Goal: Task Accomplishment & Management: Complete application form

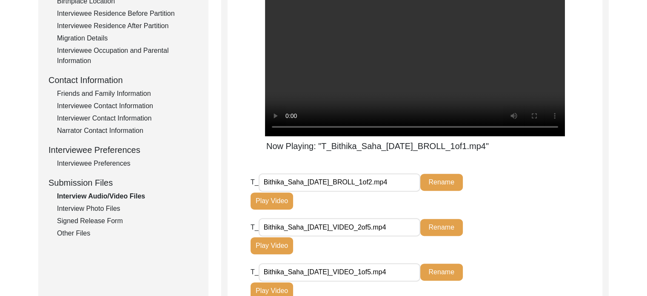
scroll to position [507, 0]
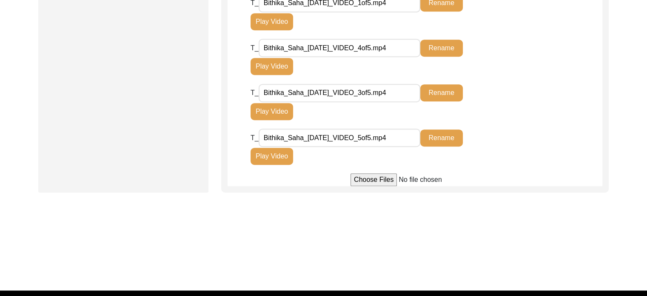
scroll to position [259, 0]
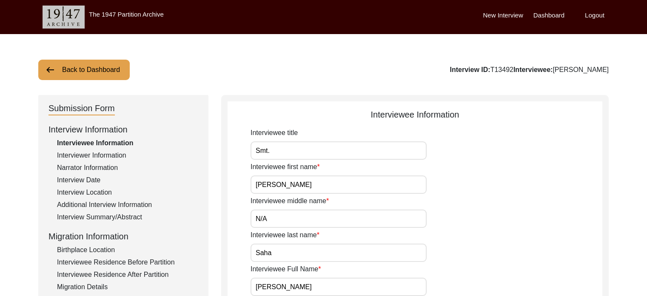
scroll to position [259, 0]
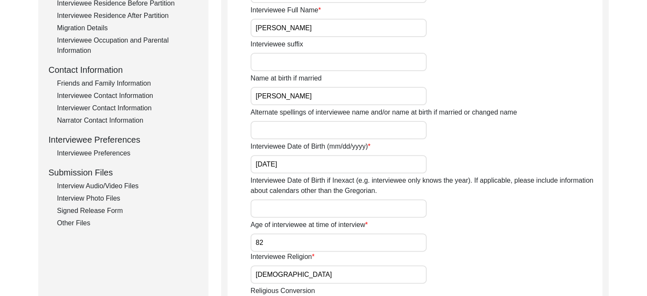
click at [109, 185] on div "Interview Audio/Video Files" at bounding box center [127, 186] width 141 height 10
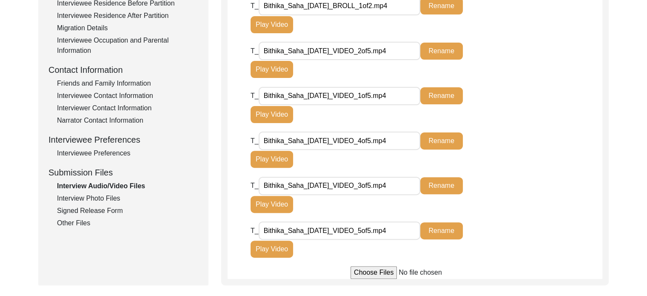
click at [399, 13] on input "Bithika_Saha_[DATE]_BROLL_1of2.mp4" at bounding box center [340, 6] width 162 height 18
click at [251, 7] on span "T_" at bounding box center [255, 5] width 8 height 7
click at [640, 56] on div "Back to Dashboard Interview ID: T13492 Interviewee: Bithika Saha Submission For…" at bounding box center [323, 62] width 647 height 574
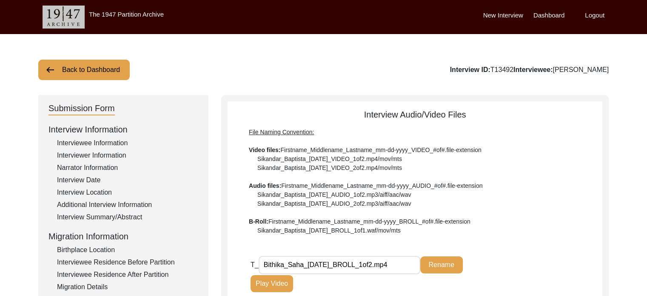
click at [400, 265] on input "Bithika_Saha_[DATE]_BROLL_1of2.mp4" at bounding box center [340, 265] width 162 height 18
click at [106, 70] on button "Back to Dashboard" at bounding box center [83, 70] width 91 height 20
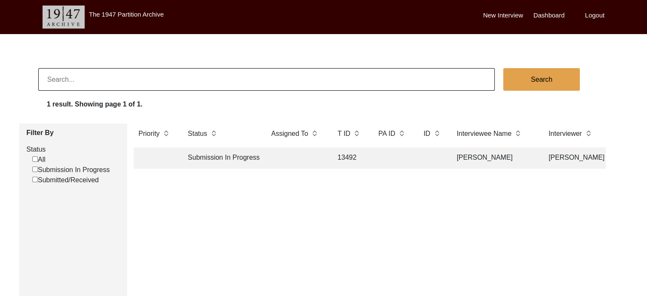
click at [226, 161] on td "Submission In Progress" at bounding box center [221, 157] width 77 height 21
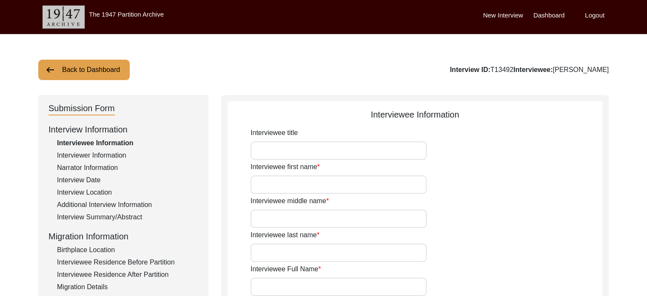
type input "Smt."
type input "Bithika"
type input "N/A"
type input "Saha"
type input "Bithika Saha"
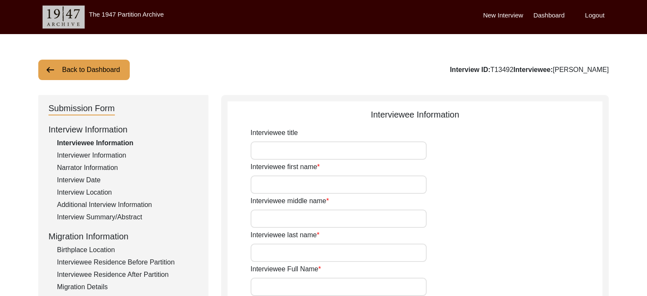
type input "Bithika Paul"
type input "12/30/1942"
type input "82"
type input "Hindu"
type input "Bangla"
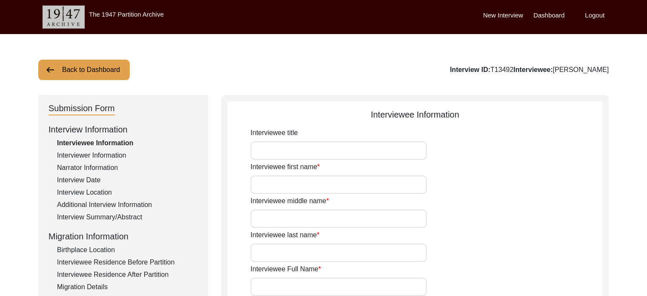
type input "Female"
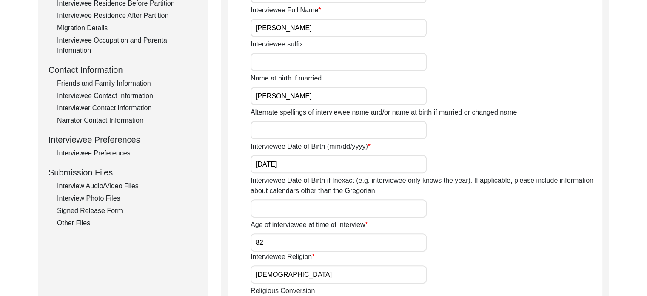
scroll to position [345, 0]
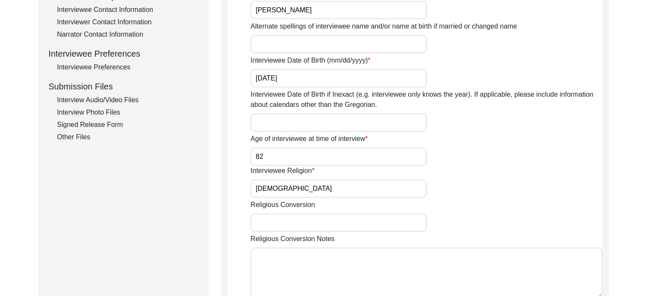
click at [103, 102] on div "Interview Audio/Video Files" at bounding box center [127, 100] width 141 height 10
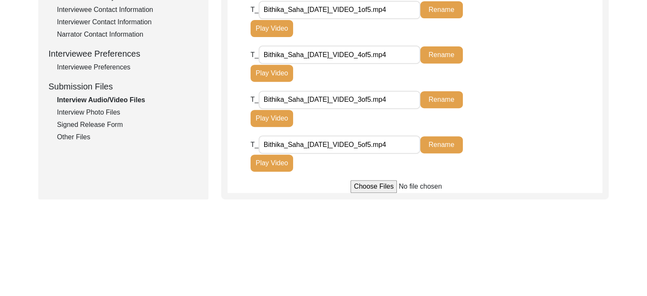
scroll to position [86, 0]
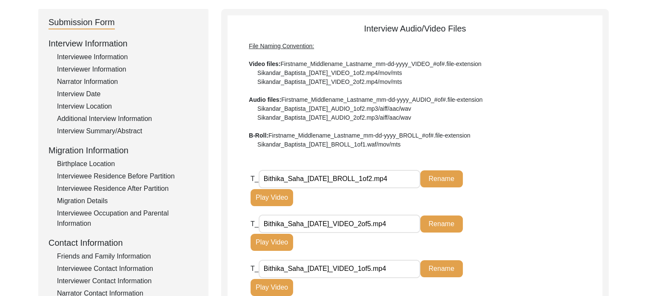
click at [280, 189] on button "Play Video" at bounding box center [272, 197] width 43 height 17
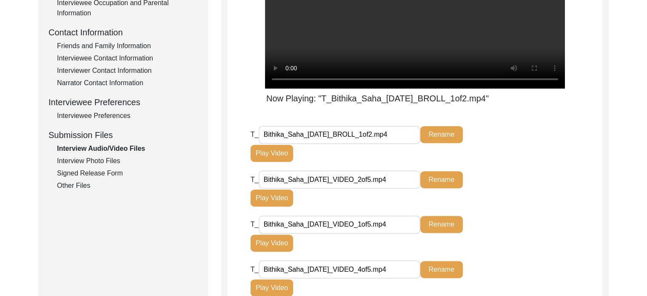
scroll to position [555, 0]
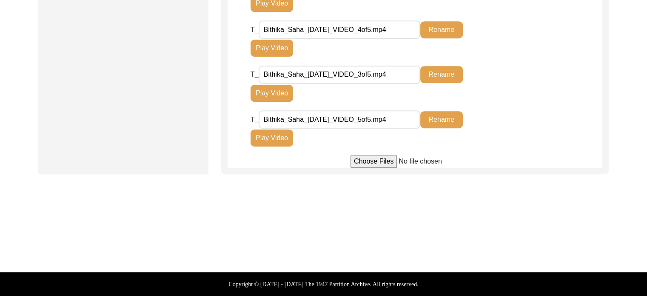
click at [386, 156] on input "file" at bounding box center [415, 161] width 129 height 13
click at [380, 158] on input "file" at bounding box center [415, 161] width 129 height 13
type input "C:\fakepath\Bithika_Saha_08-09-2025_BROLL_2of2.mp4"
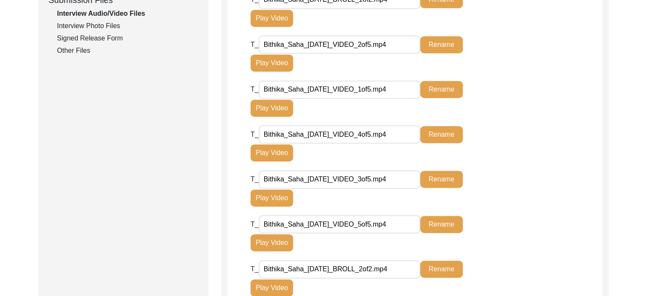
scroll to position [600, 0]
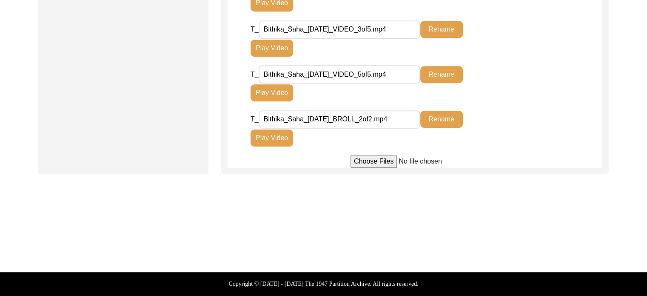
click at [278, 143] on button "Play Video" at bounding box center [272, 137] width 43 height 17
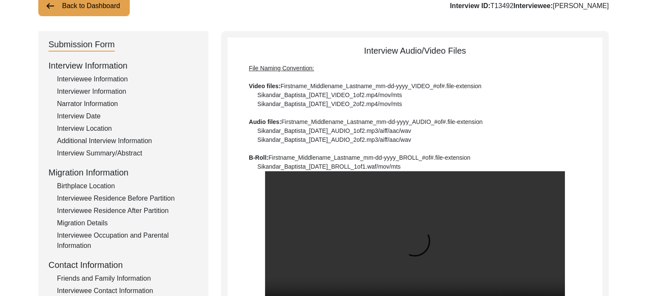
scroll to position [323, 0]
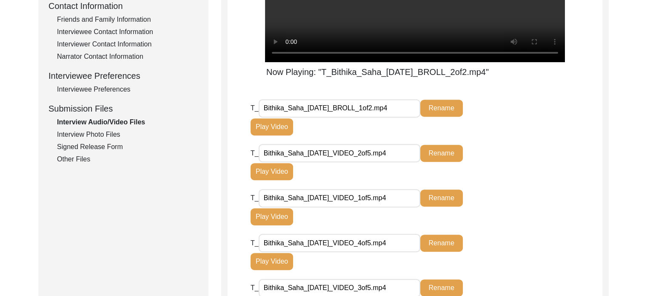
click at [100, 134] on div "Interview Photo Files" at bounding box center [127, 134] width 141 height 10
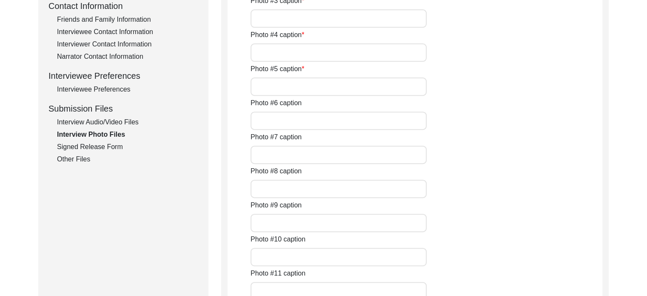
type input "9 August 2025 - Smt. Bithika Saha on the day of the interview."
type input "9 August 2025 - Smt. Bithika Saha, and the interviewer, Ishani Ray (her grandda…"
type input "9 August 2025 - Smt. Saha looking at an old photograph of herself."
type input "9 August 2025 - Smt. Saha and the interviewer talking before the interview."
type input "9 August 2025 - Smt. Saha with old photo albums."
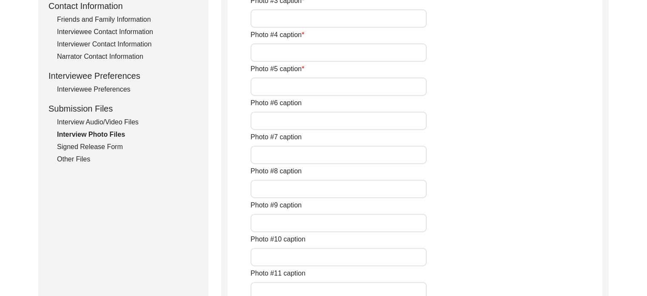
type input "1957 - Photograph of Smt. Saha which was taken by her Eldest brother, Amiyo Pal…"
type input "12 June 1965 - Smt. Saha on her wedding day before the groom and his family arr…"
type input "12 June 1965 – Smt. Saha’s mother, Late Chhayamoyi Paul, welcoming her husband,…"
type input "12 June 1965 - Smt. Saha's youngest sister, Shanta Paul, applying sandalwood pa…"
type input "13 June 1965 - Smt. Saha and her husband, Late Bijan Saha, on the day of their …"
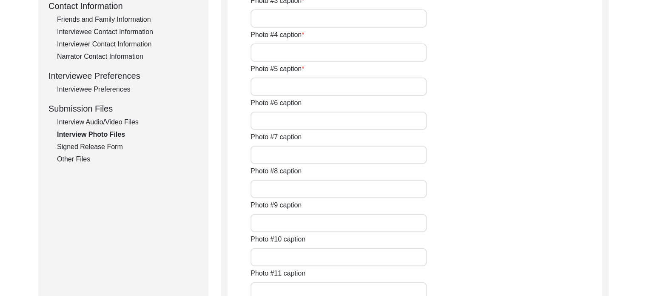
type input "1965 - Smt. Saha and her husband, Late Bijan Saha. This photograph was taken so…"
type input "December 1965 - Smt. Saha during a trip with her husband to Puri, Orissa."
type textarea "Photo #13 caption: 1968 - Smt. Saha with her son, Partha Saha, who is a year ol…"
type input "8"
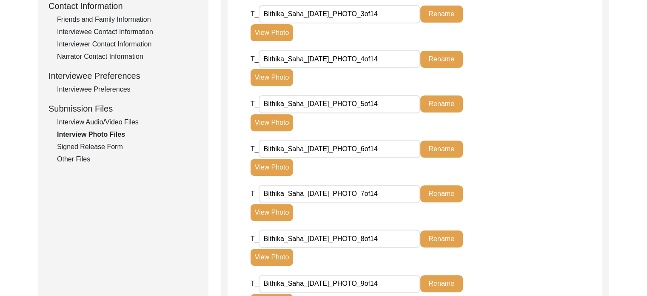
scroll to position [64, 0]
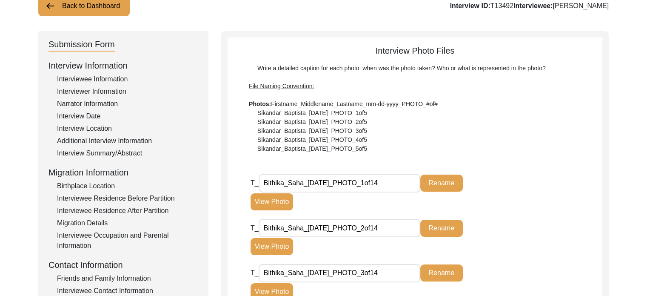
click at [116, 154] on div "Interview Summary/Abstract" at bounding box center [127, 153] width 141 height 10
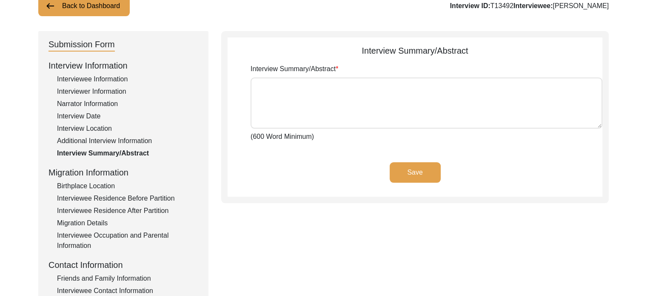
type textarea "Bithika Saha (née Paul) was born on 30 December 1942 in Jorasanko, North Kolkat…"
